Goal: Check status: Check status

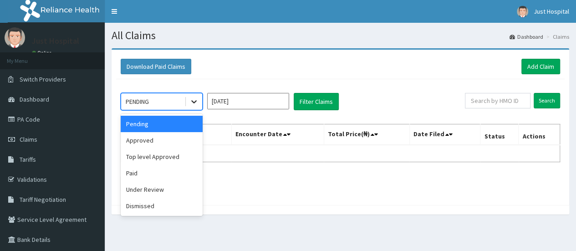
click at [189, 102] on icon at bounding box center [193, 101] width 9 height 9
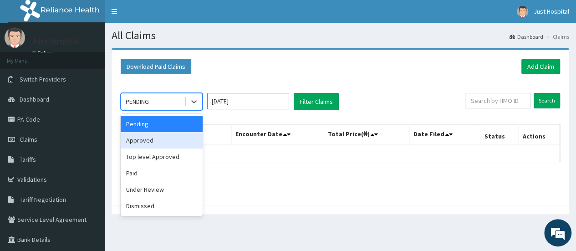
click at [179, 136] on div "Approved" at bounding box center [162, 140] width 82 height 16
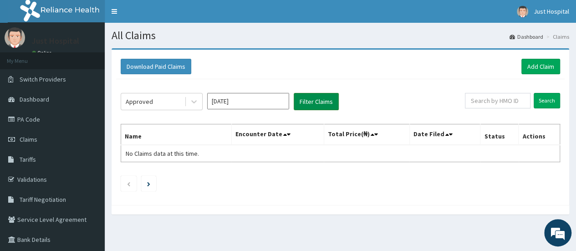
click at [326, 104] on button "Filter Claims" at bounding box center [316, 101] width 45 height 17
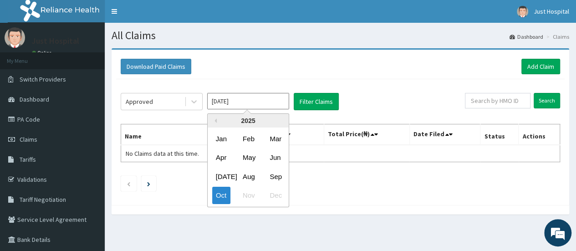
click at [289, 101] on input "[DATE]" at bounding box center [248, 101] width 82 height 16
click at [281, 182] on div "Sep" at bounding box center [275, 176] width 18 height 17
type input "[DATE]"
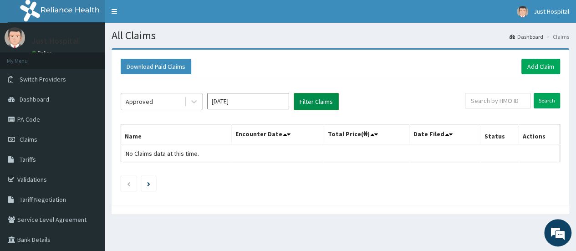
click at [318, 101] on button "Filter Claims" at bounding box center [316, 101] width 45 height 17
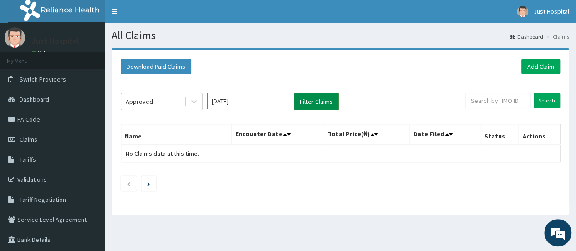
click at [318, 101] on button "Filter Claims" at bounding box center [316, 101] width 45 height 17
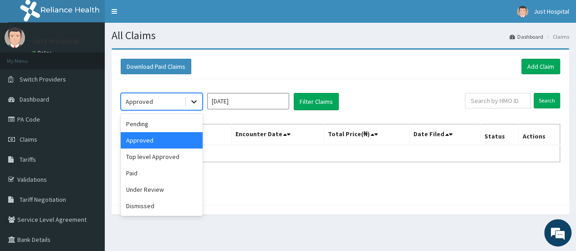
click at [196, 99] on icon at bounding box center [193, 101] width 9 height 9
click at [161, 168] on div "Paid" at bounding box center [162, 173] width 82 height 16
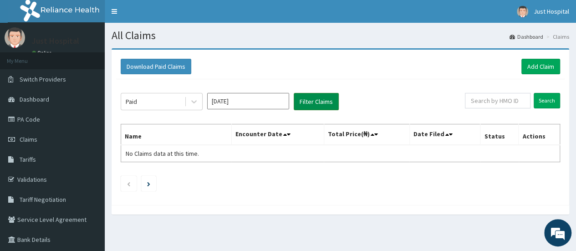
click at [319, 101] on button "Filter Claims" at bounding box center [316, 101] width 45 height 17
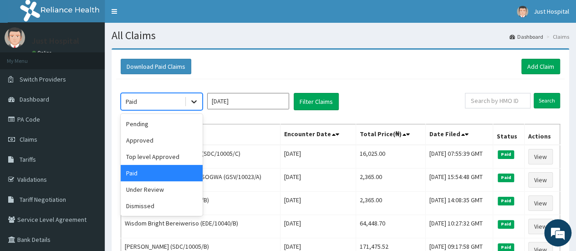
click at [198, 106] on div at bounding box center [194, 101] width 16 height 16
click at [165, 122] on div "Pending" at bounding box center [162, 124] width 82 height 16
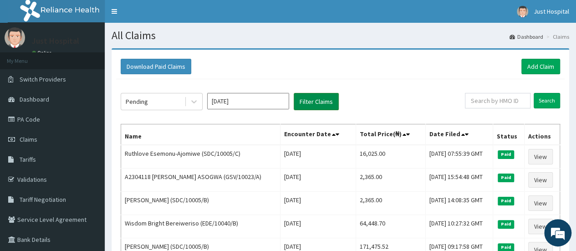
click at [311, 108] on button "Filter Claims" at bounding box center [316, 101] width 45 height 17
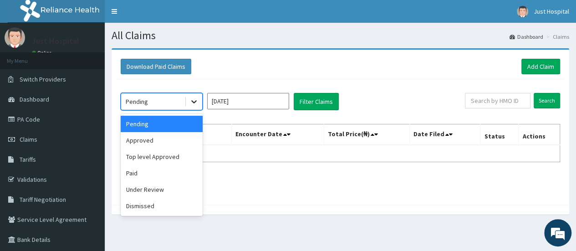
click at [196, 105] on icon at bounding box center [193, 101] width 9 height 9
click at [177, 144] on div "Approved" at bounding box center [162, 140] width 82 height 16
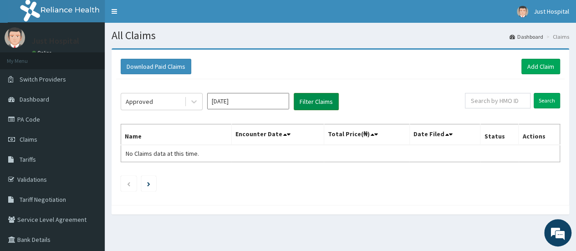
click at [321, 98] on button "Filter Claims" at bounding box center [316, 101] width 45 height 17
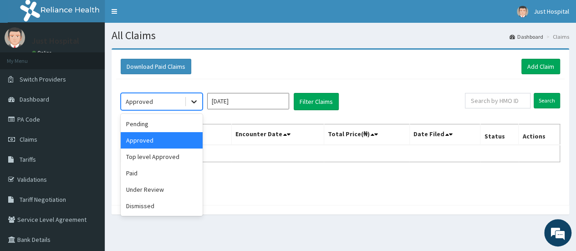
click at [189, 97] on icon at bounding box center [193, 101] width 9 height 9
click at [166, 157] on div "Top level Approved" at bounding box center [162, 156] width 82 height 16
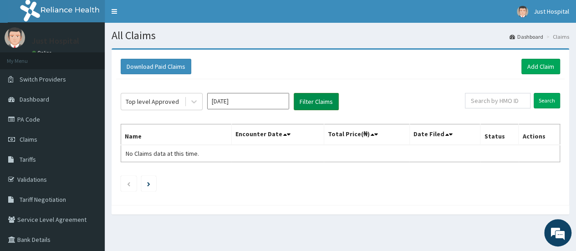
click at [309, 101] on button "Filter Claims" at bounding box center [316, 101] width 45 height 17
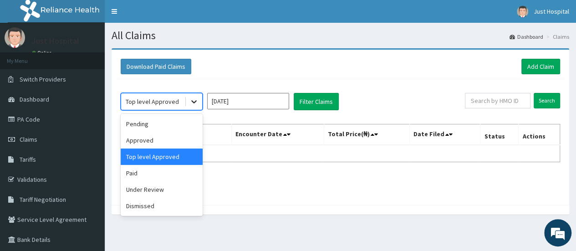
click at [191, 105] on icon at bounding box center [193, 101] width 9 height 9
click at [186, 169] on div "Paid" at bounding box center [162, 173] width 82 height 16
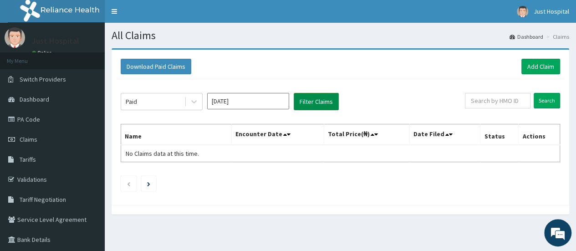
click at [314, 105] on button "Filter Claims" at bounding box center [316, 101] width 45 height 17
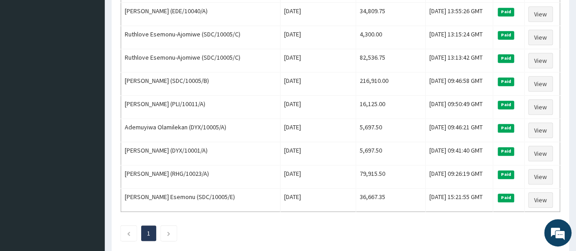
scroll to position [349, 0]
